Goal: Information Seeking & Learning: Learn about a topic

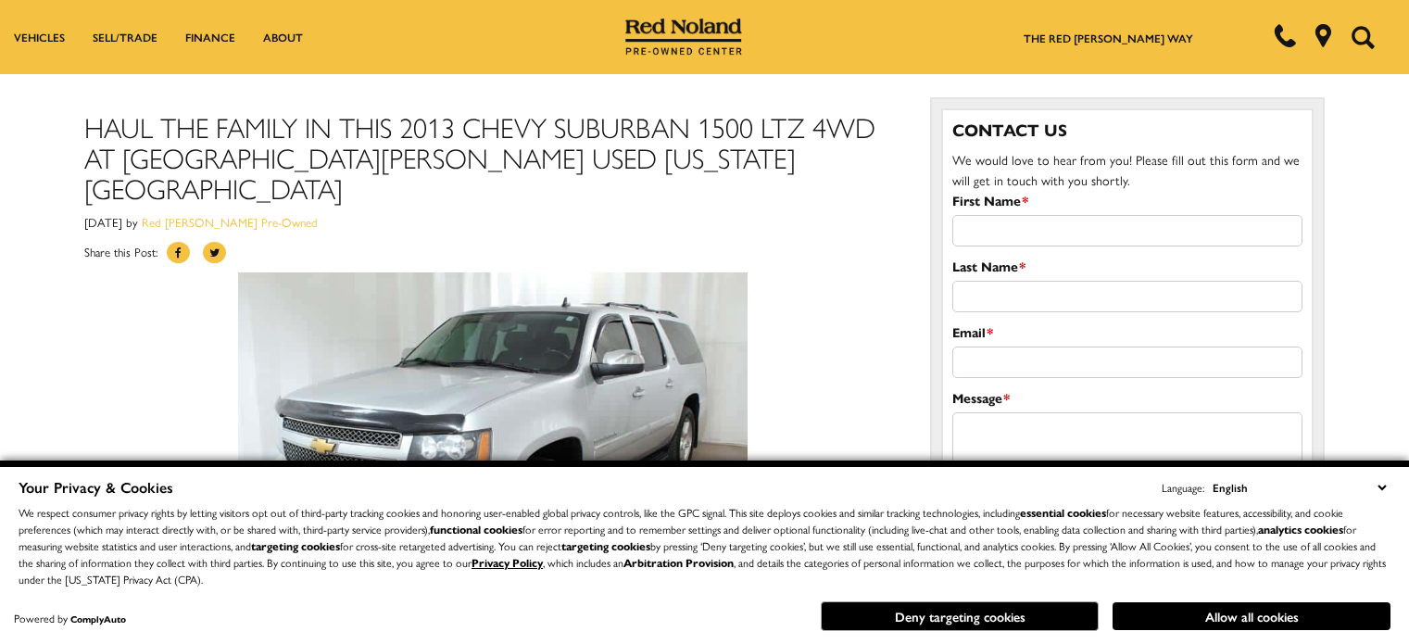
scroll to position [93, 0]
click at [479, 145] on h1 "Haul The Family in This 2013 Chevy Suburban 1500 LTZ 4WD at Red Noland Used Col…" at bounding box center [493, 157] width 818 height 92
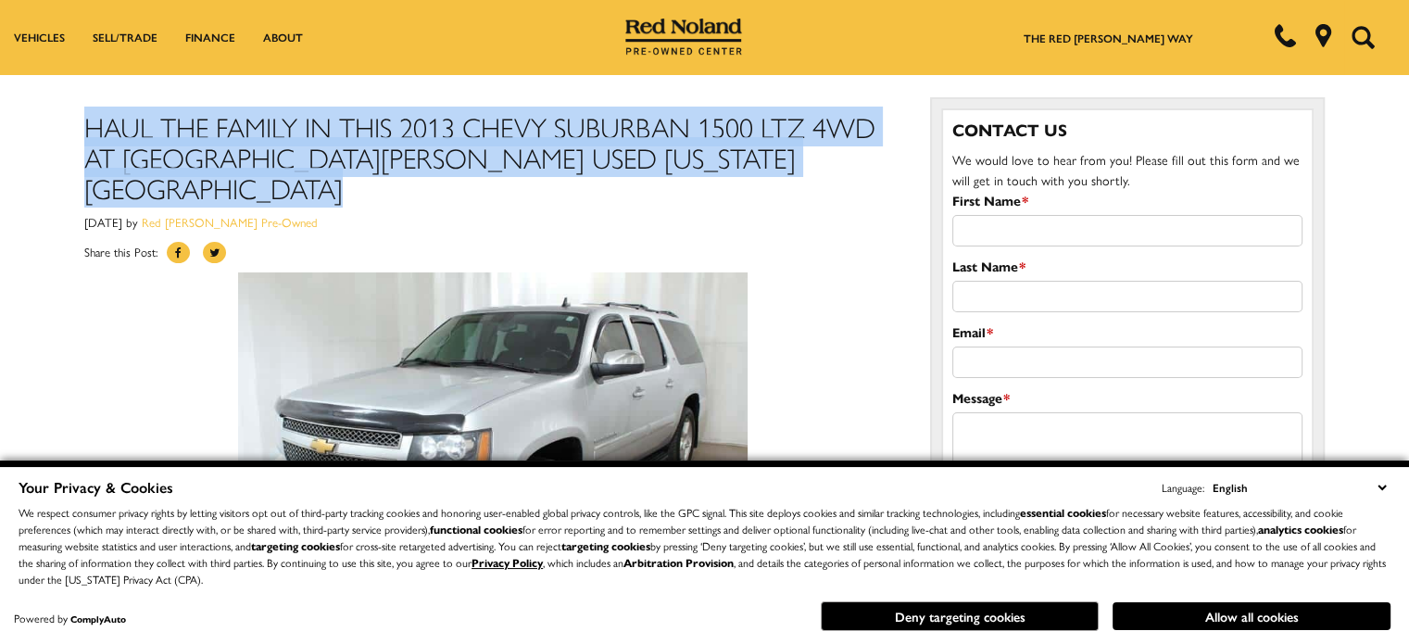
click at [479, 145] on h1 "Haul The Family in This 2013 Chevy Suburban 1500 LTZ 4WD at Red Noland Used Col…" at bounding box center [493, 157] width 818 height 92
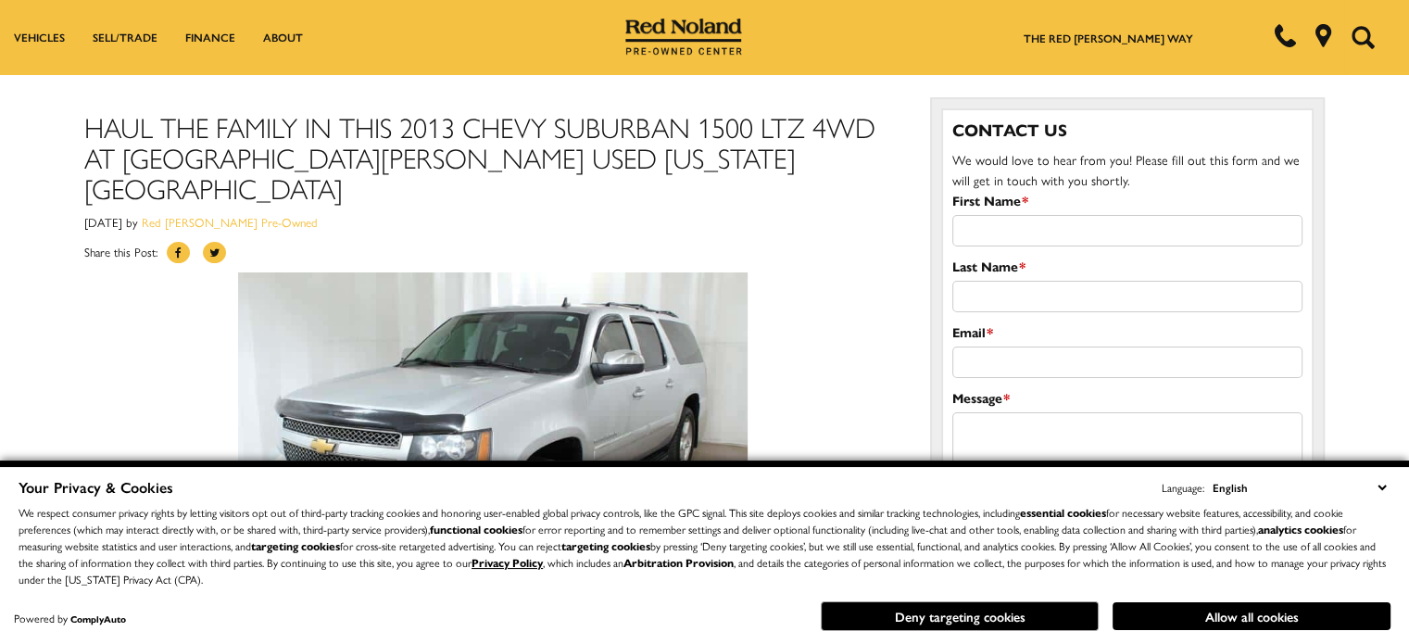
click at [658, 212] on div "May 17th, 2017 by Red Noland Pre-Owned" at bounding box center [493, 222] width 818 height 20
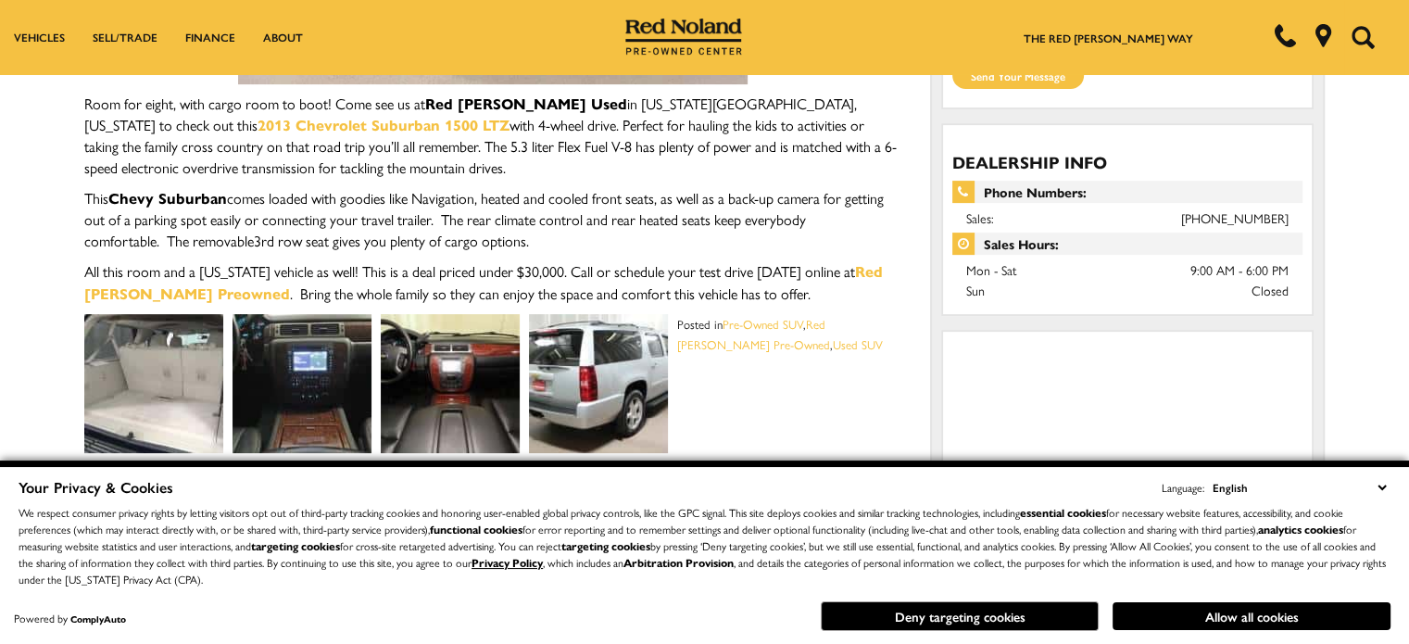
scroll to position [556, 0]
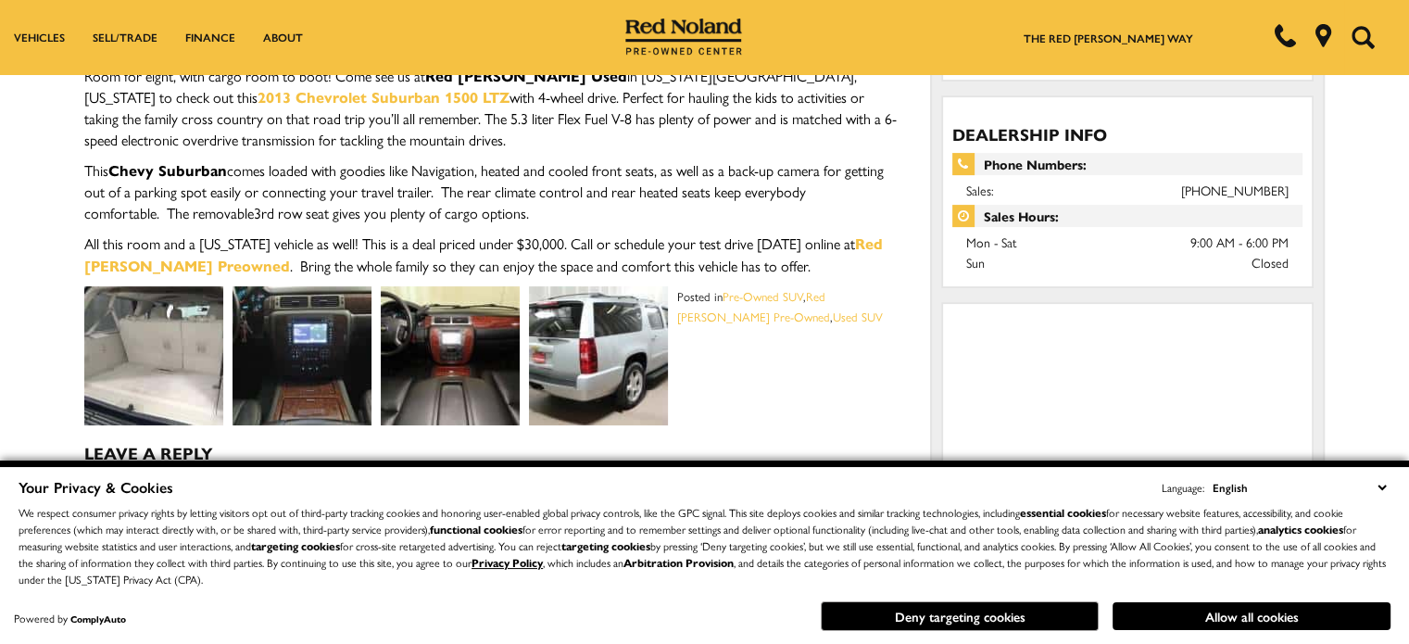
click at [213, 314] on img at bounding box center [153, 355] width 139 height 139
click at [162, 287] on img at bounding box center [153, 355] width 139 height 139
click at [296, 292] on img at bounding box center [301, 355] width 139 height 139
click at [714, 346] on div at bounding box center [493, 386] width 818 height 80
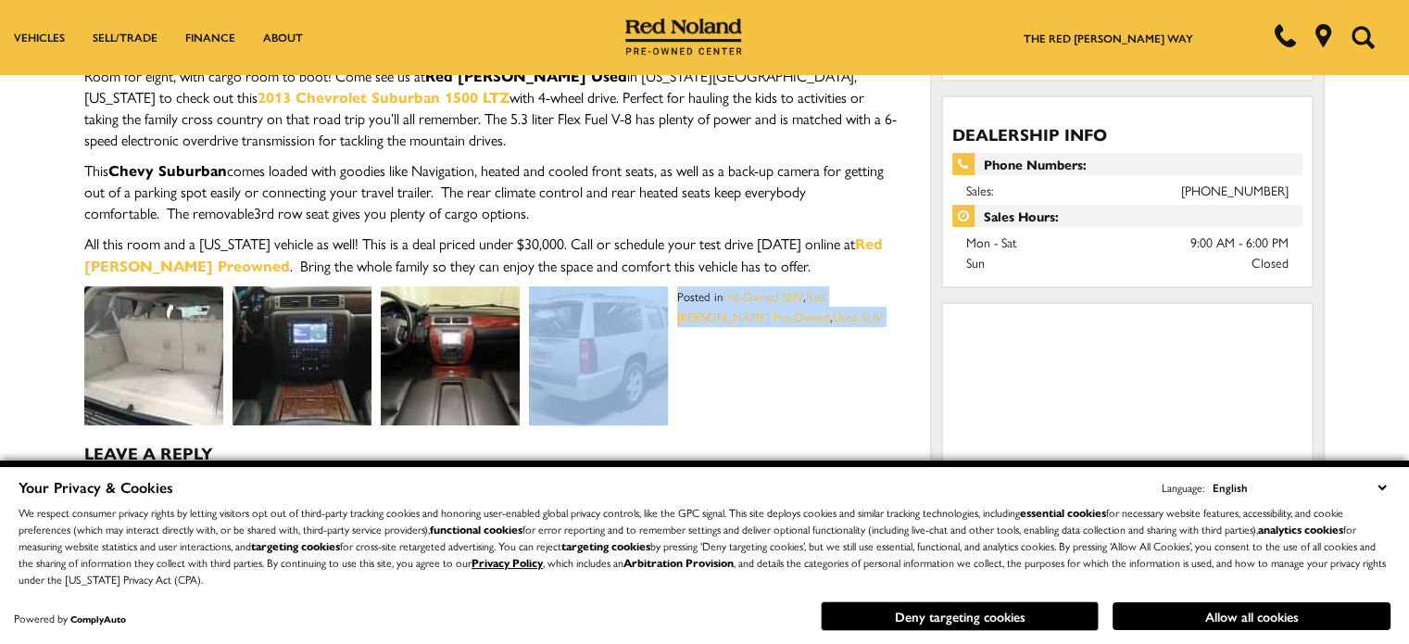
drag, startPoint x: 675, startPoint y: 317, endPoint x: 627, endPoint y: 315, distance: 48.2
click at [627, 315] on div "Haul The Family in This 2013 Chevy Suburban 1500 LTZ 4WD at Red Noland Used Col…" at bounding box center [493, 191] width 818 height 1327
click at [627, 315] on img at bounding box center [598, 355] width 139 height 139
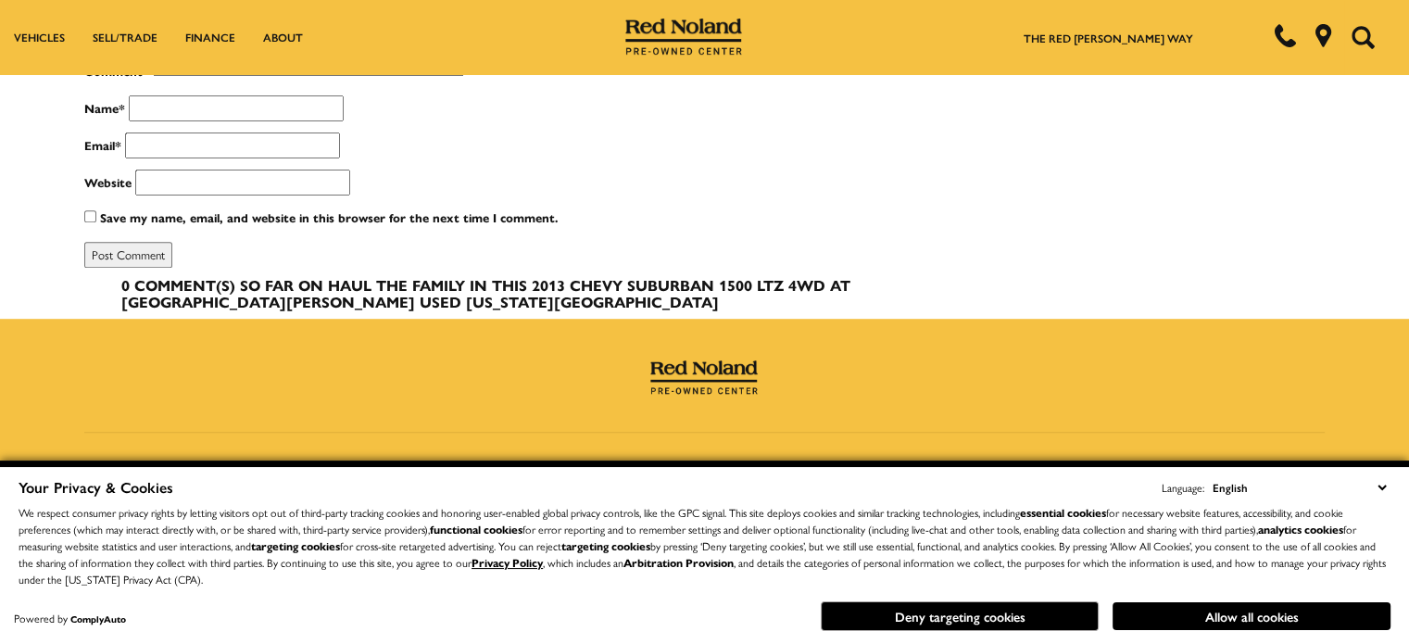
scroll to position [1309, 0]
